Goal: Task Accomplishment & Management: Use online tool/utility

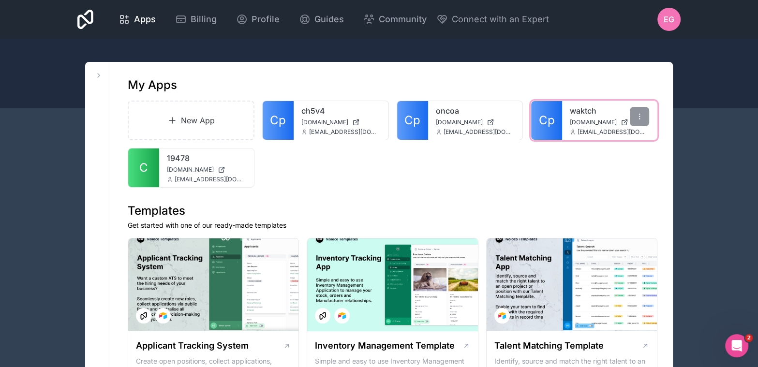
click at [549, 113] on span "Cp" at bounding box center [547, 120] width 16 height 15
click at [645, 119] on div at bounding box center [639, 116] width 19 height 19
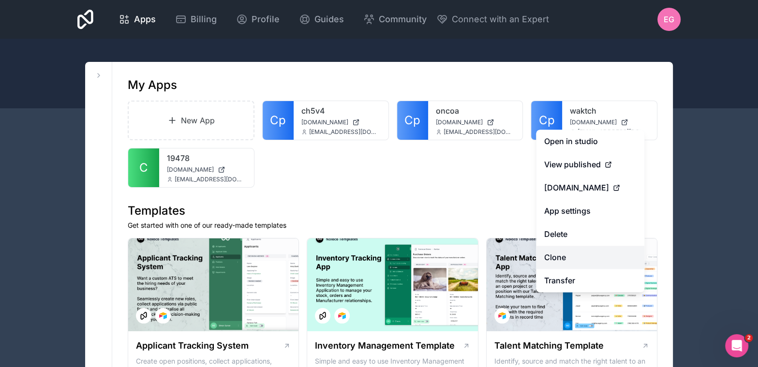
click at [565, 255] on link "Clone" at bounding box center [590, 257] width 108 height 23
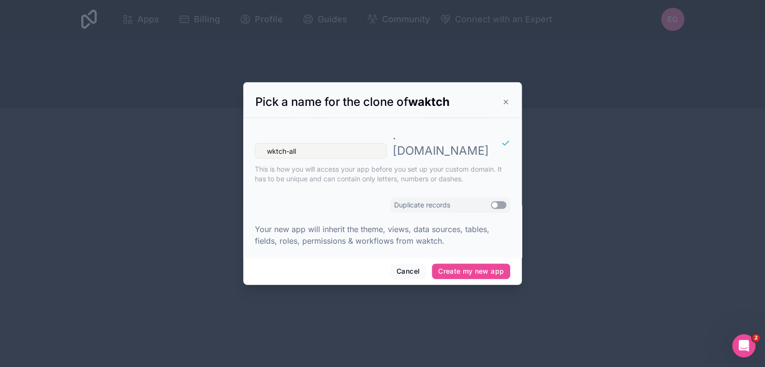
type input "wktch-all"
click at [504, 201] on button "Use setting" at bounding box center [498, 205] width 15 height 8
click at [484, 264] on button "Create my new app" at bounding box center [471, 271] width 78 height 15
